Goal: Transaction & Acquisition: Obtain resource

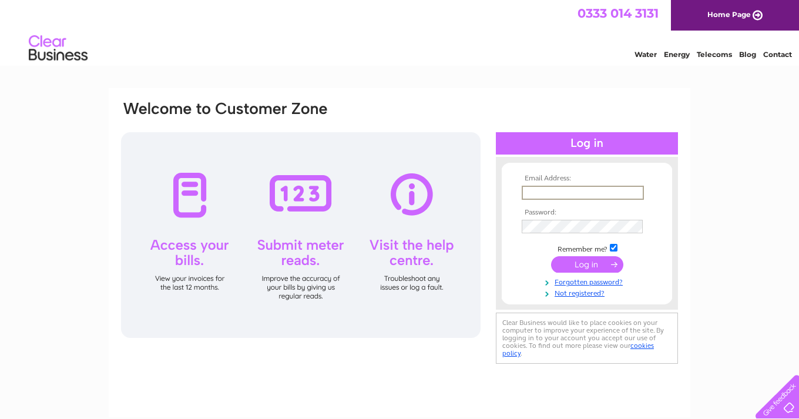
type input "[PERSON_NAME][EMAIL_ADDRESS][DOMAIN_NAME]"
click at [587, 263] on input "submit" at bounding box center [587, 264] width 72 height 16
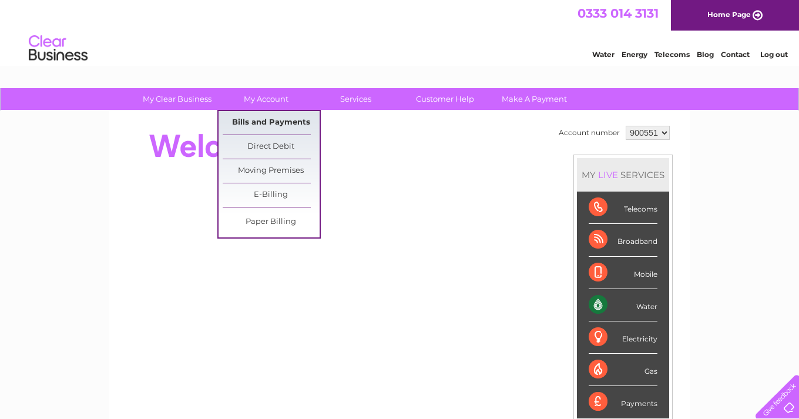
click at [270, 119] on link "Bills and Payments" at bounding box center [271, 122] width 97 height 23
click at [267, 120] on link "Bills and Payments" at bounding box center [271, 122] width 97 height 23
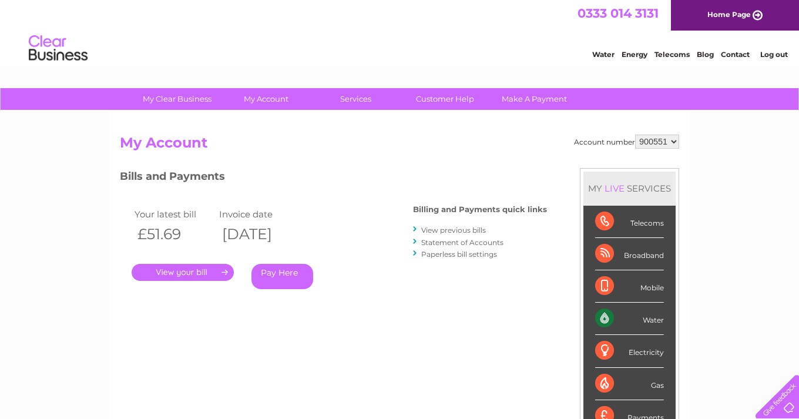
click at [192, 270] on link "." at bounding box center [183, 272] width 102 height 17
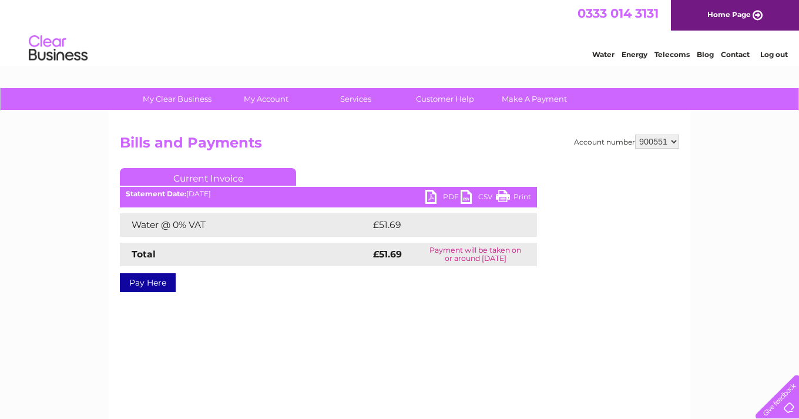
click at [431, 195] on link "PDF" at bounding box center [442, 198] width 35 height 17
click at [432, 197] on link "PDF" at bounding box center [442, 198] width 35 height 17
